Goal: Task Accomplishment & Management: Use online tool/utility

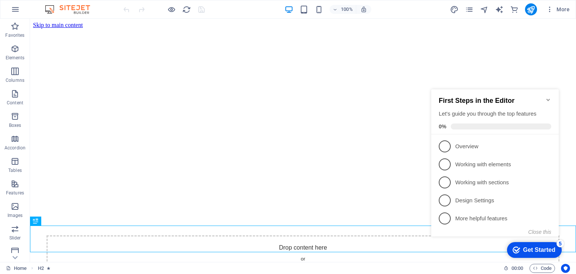
click at [547, 99] on icon "Minimize checklist" at bounding box center [547, 100] width 3 height 2
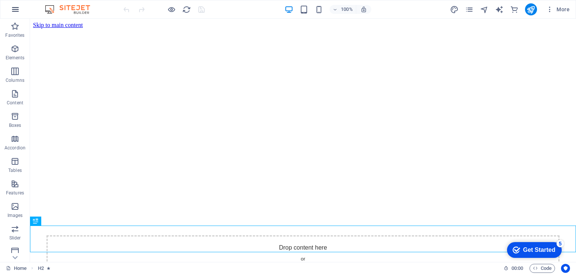
click at [18, 6] on icon "button" at bounding box center [15, 9] width 9 height 9
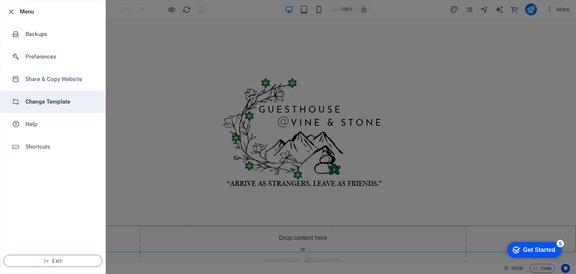
click at [50, 103] on h6 "Change Template" at bounding box center [59, 101] width 69 height 9
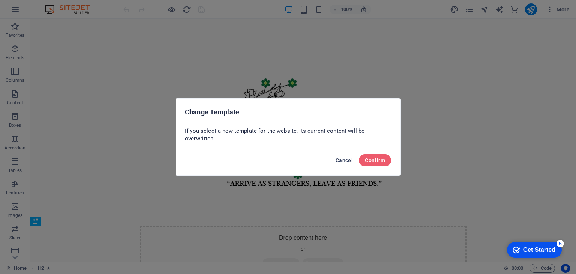
click at [344, 160] on span "Cancel" at bounding box center [343, 160] width 17 height 6
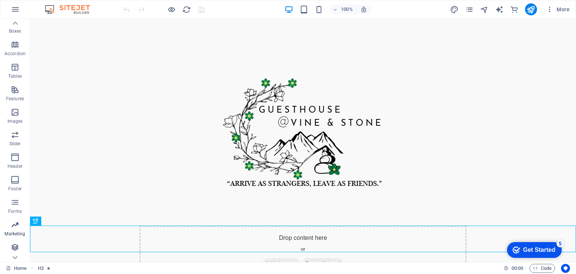
scroll to position [117, 0]
click at [14, 158] on icon "button" at bounding box center [14, 156] width 9 height 9
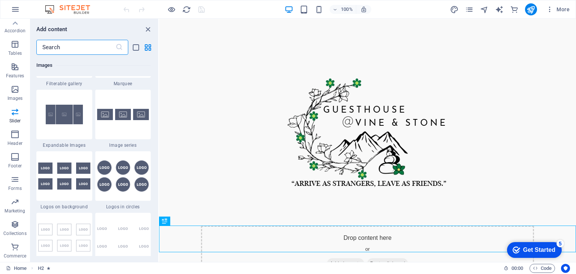
scroll to position [4024, 0]
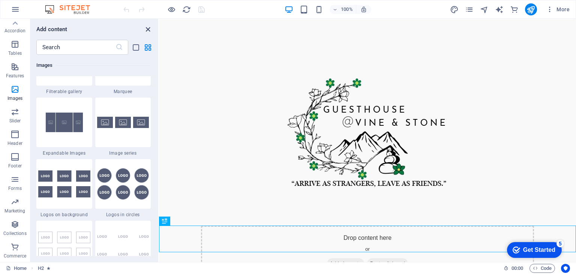
click at [148, 27] on icon "close panel" at bounding box center [148, 29] width 9 height 9
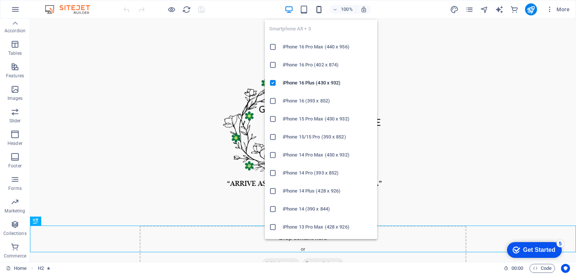
click at [318, 10] on icon "button" at bounding box center [318, 9] width 9 height 9
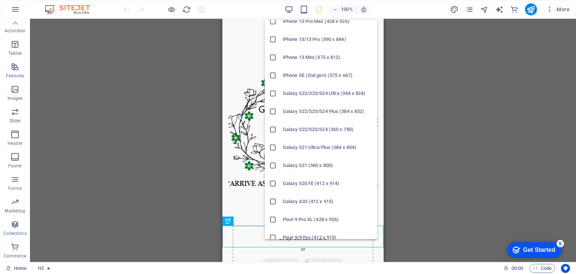
scroll to position [225, 0]
click at [272, 73] on icon at bounding box center [272, 73] width 7 height 7
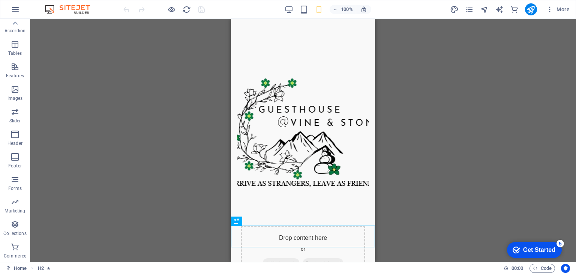
click at [405, 108] on div "Drag here to replace the existing content. Press “Ctrl” if you want to create a…" at bounding box center [303, 140] width 546 height 243
drag, startPoint x: 410, startPoint y: 73, endPoint x: 6, endPoint y: 18, distance: 407.7
click at [410, 73] on div "Drag here to replace the existing content. Press “Ctrl” if you want to create a…" at bounding box center [303, 140] width 546 height 243
